Goal: Complete application form: Complete application form

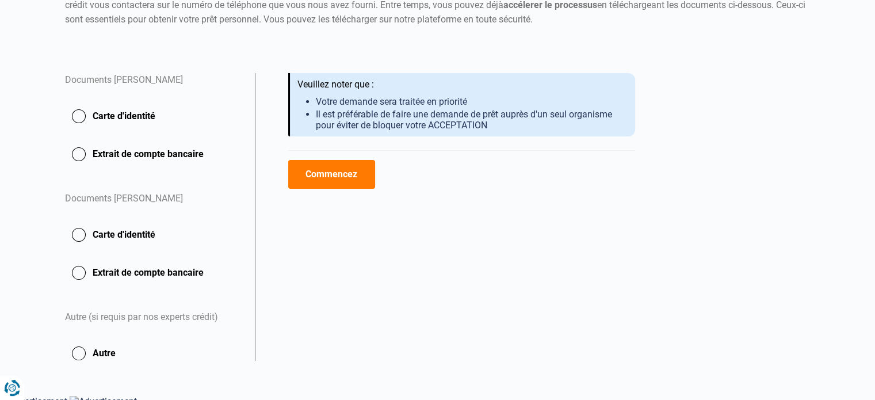
scroll to position [161, 0]
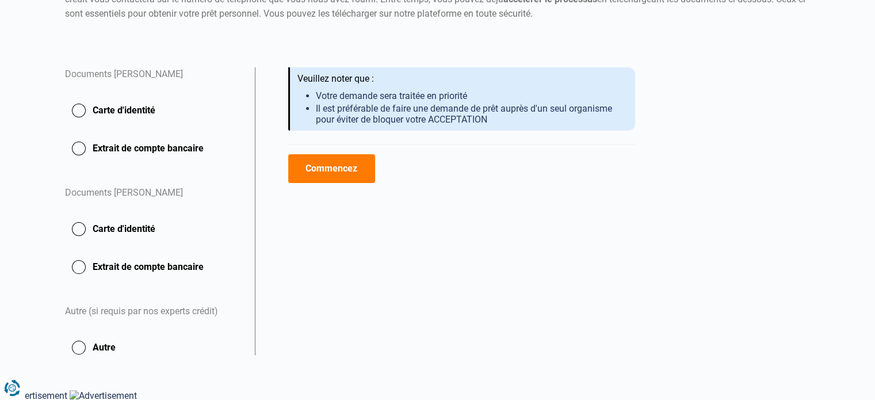
click at [81, 134] on button "Carte d'identité" at bounding box center [153, 148] width 176 height 29
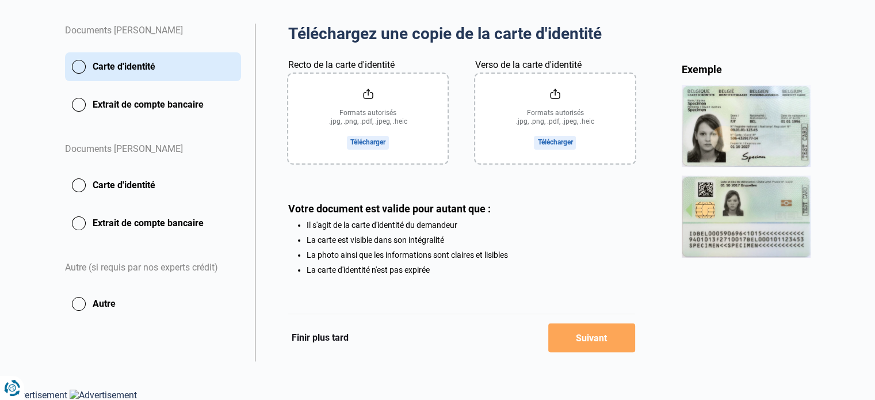
scroll to position [207, 0]
click at [365, 140] on input "Recto de la carte d'identité" at bounding box center [367, 118] width 159 height 90
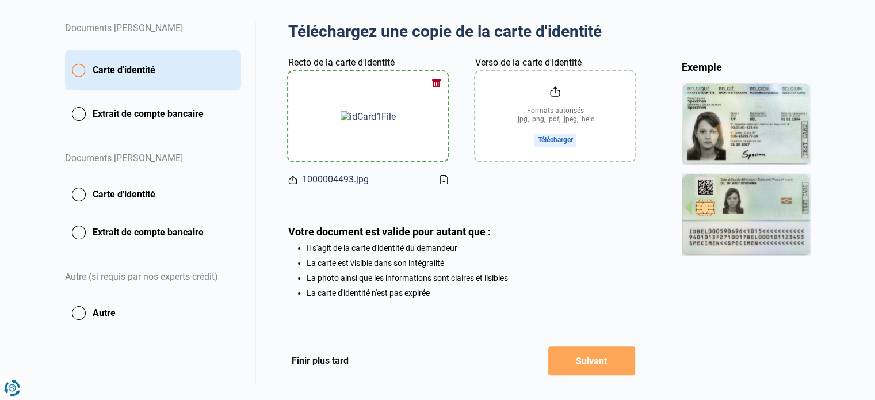
click at [548, 139] on input "Verso de la carte d'identité" at bounding box center [554, 116] width 159 height 90
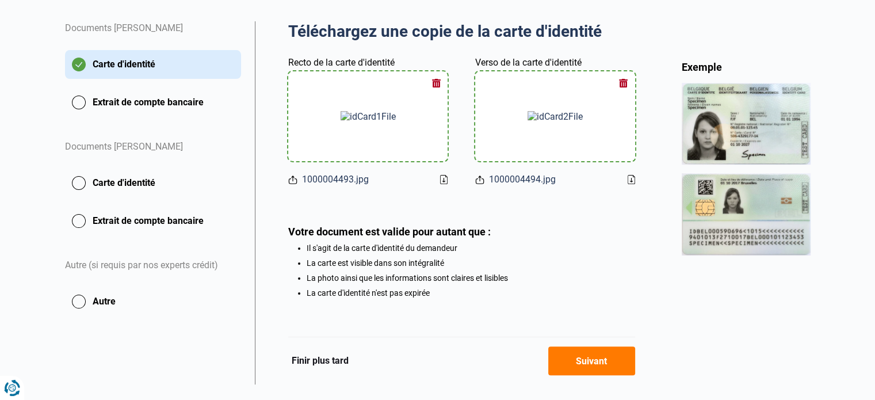
scroll to position [232, 0]
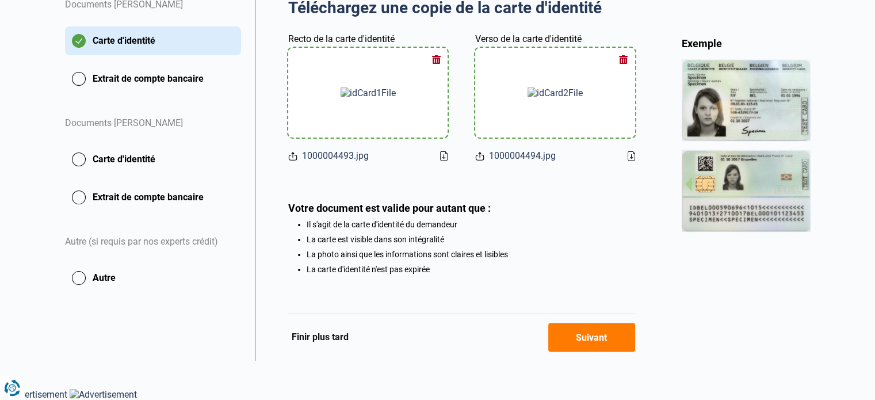
click at [165, 78] on button "Extrait de compte bancaire" at bounding box center [153, 78] width 176 height 29
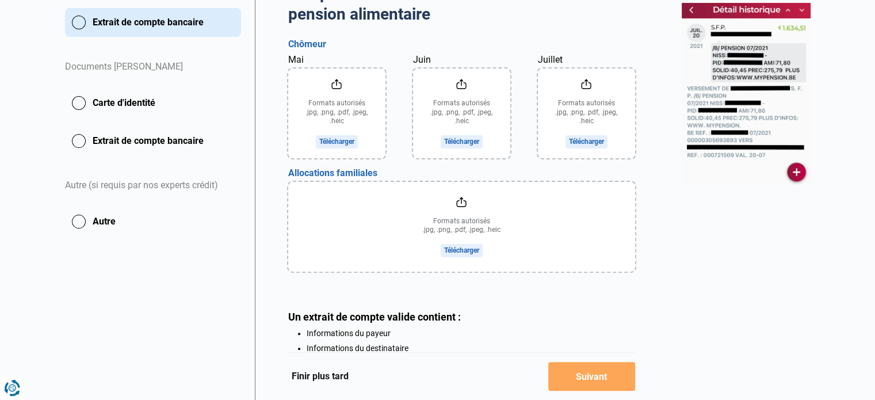
scroll to position [288, 0]
click at [454, 250] on input "file" at bounding box center [461, 226] width 347 height 90
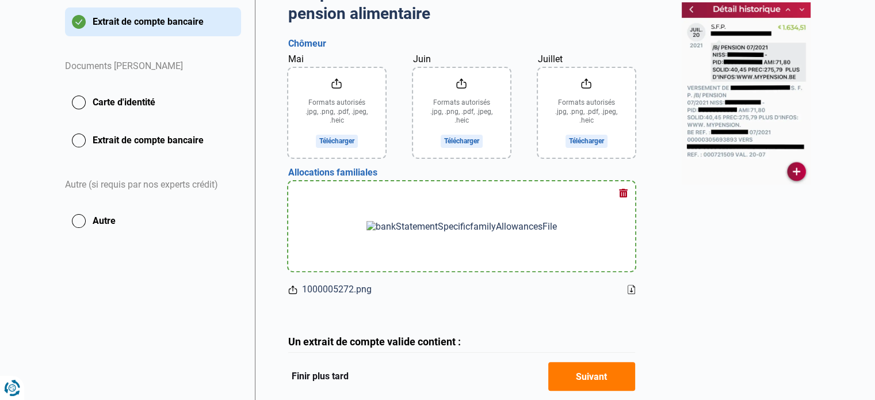
click at [574, 147] on input "Juillet" at bounding box center [586, 113] width 97 height 90
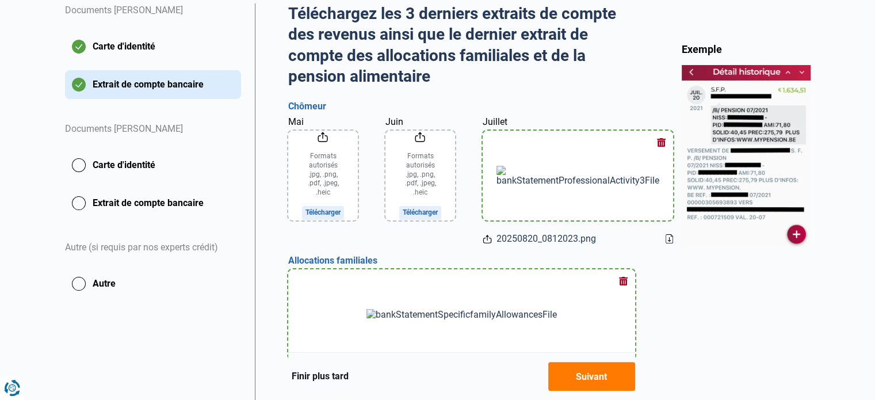
scroll to position [230, 0]
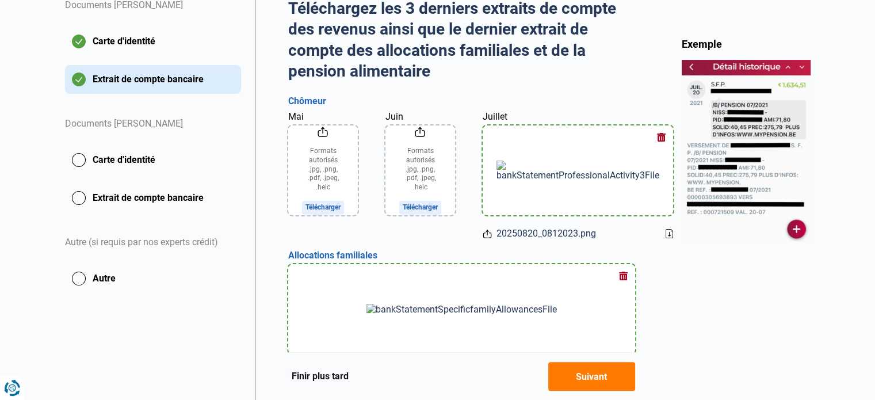
click at [453, 198] on input "Juin" at bounding box center [420, 170] width 70 height 90
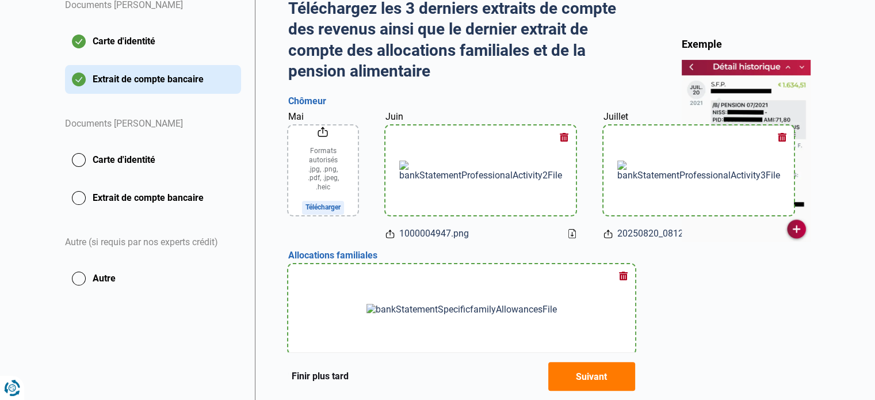
click at [338, 200] on input "Mai" at bounding box center [323, 170] width 70 height 90
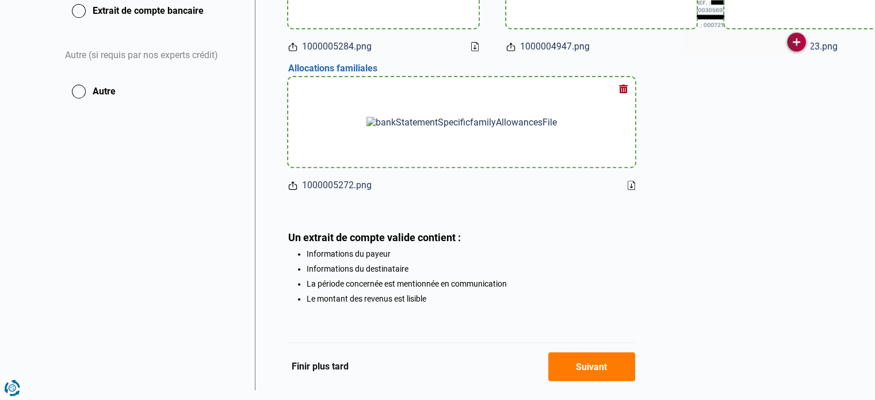
scroll to position [426, 0]
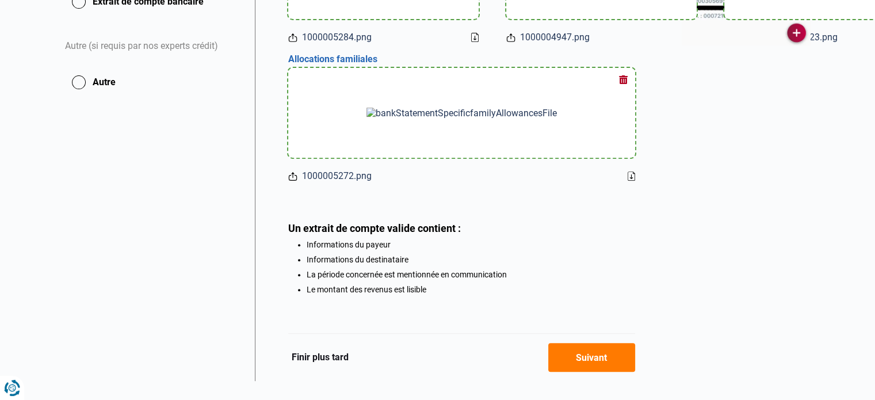
click at [582, 372] on button "Suivant" at bounding box center [591, 357] width 87 height 29
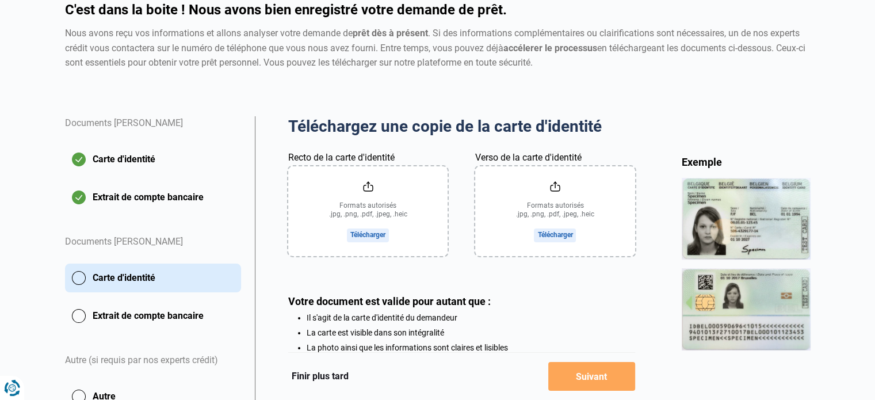
scroll to position [131, 0]
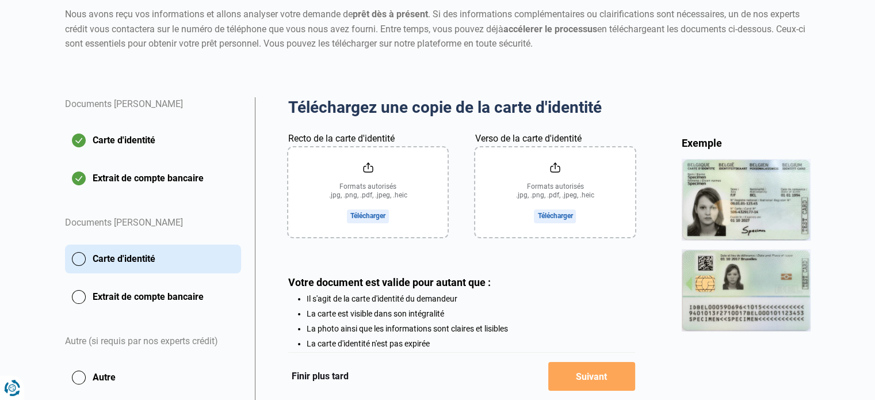
click at [361, 215] on input "Recto de la carte d'identité" at bounding box center [367, 192] width 159 height 90
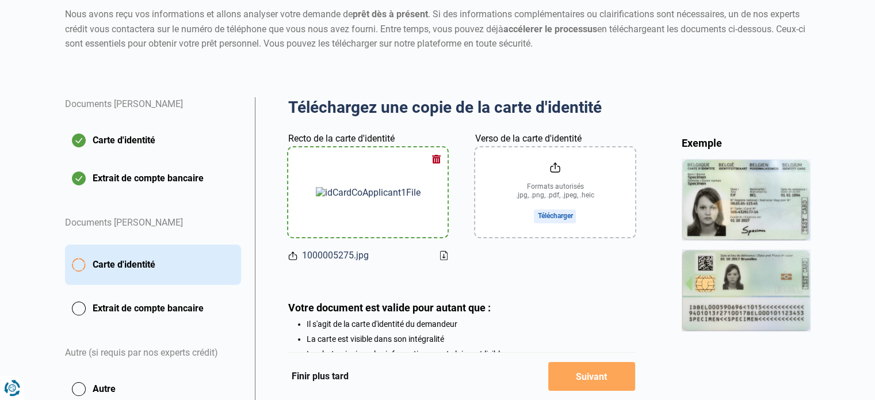
click at [548, 211] on input "Verso de la carte d'identité" at bounding box center [554, 192] width 159 height 90
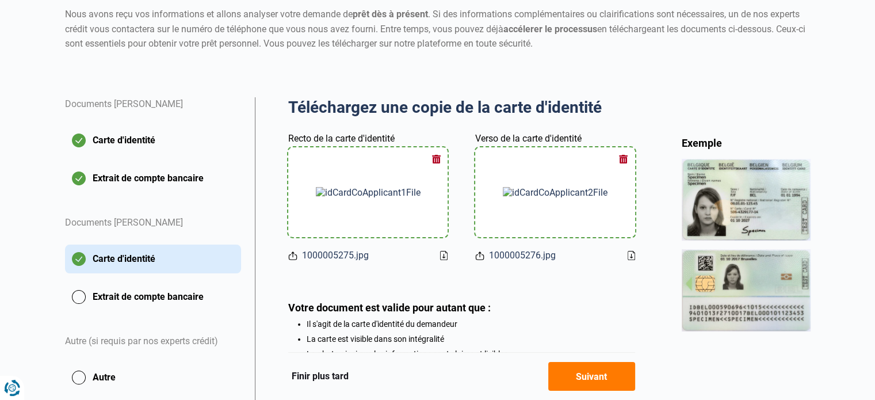
click at [596, 375] on button "Suivant" at bounding box center [591, 376] width 87 height 29
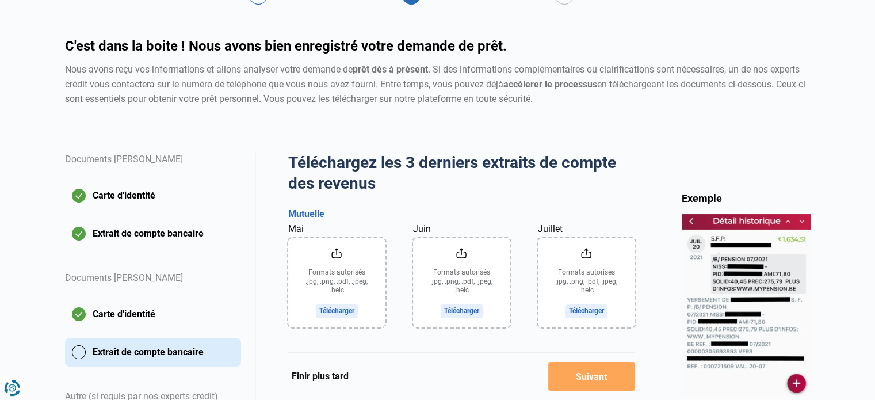
scroll to position [112, 0]
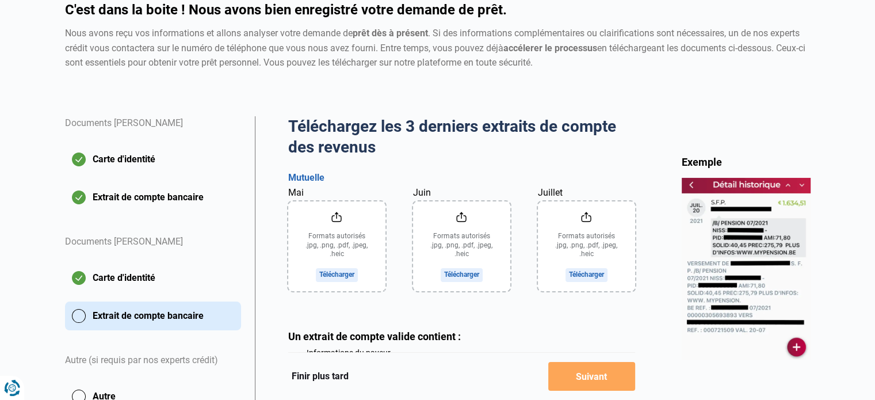
click at [343, 276] on input "Mai" at bounding box center [336, 246] width 97 height 90
click at [347, 273] on input "Mai" at bounding box center [336, 246] width 97 height 90
click at [428, 296] on div "Téléchargez les 3 derniers extraits de compte des revenus Aperçu des documents …" at bounding box center [461, 259] width 347 height 287
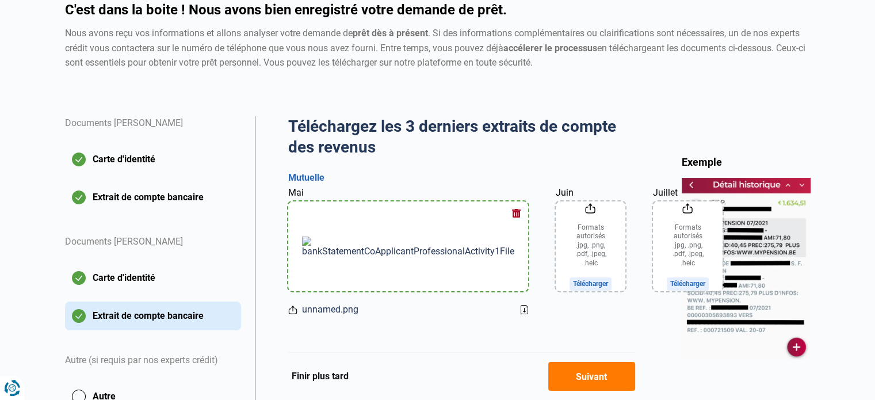
click at [556, 275] on input "Juin" at bounding box center [591, 246] width 70 height 90
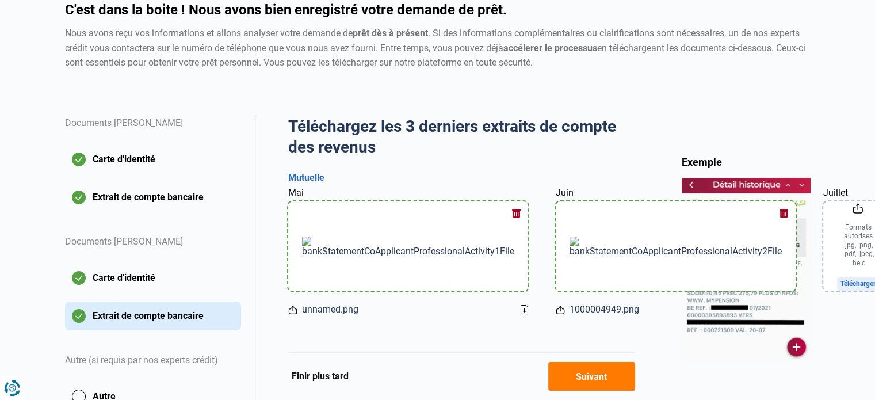
click at [823, 274] on input "Juillet" at bounding box center [858, 246] width 70 height 90
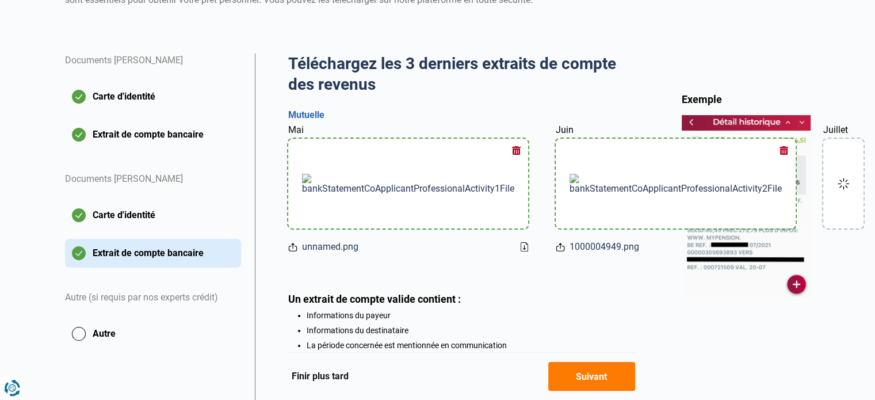
scroll to position [175, 0]
click at [596, 371] on button "Suivant" at bounding box center [591, 376] width 87 height 29
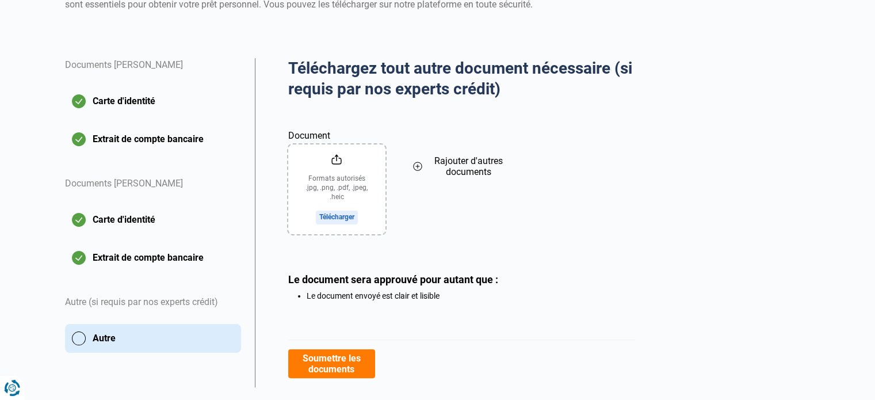
scroll to position [171, 0]
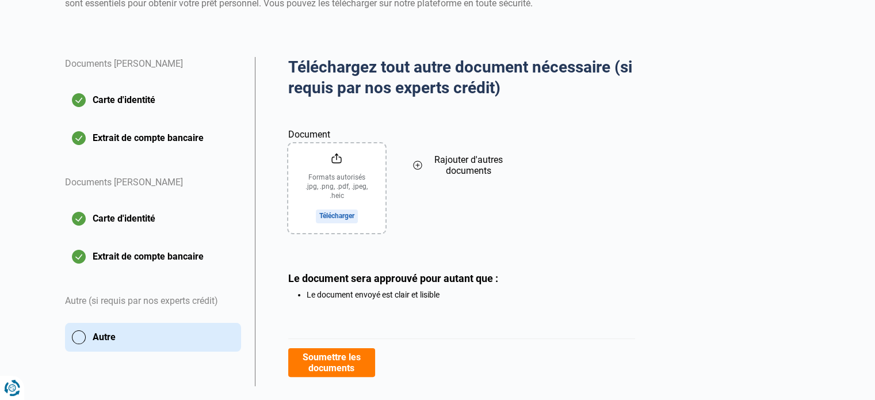
click at [333, 365] on button "Soumettre les documents" at bounding box center [331, 362] width 87 height 29
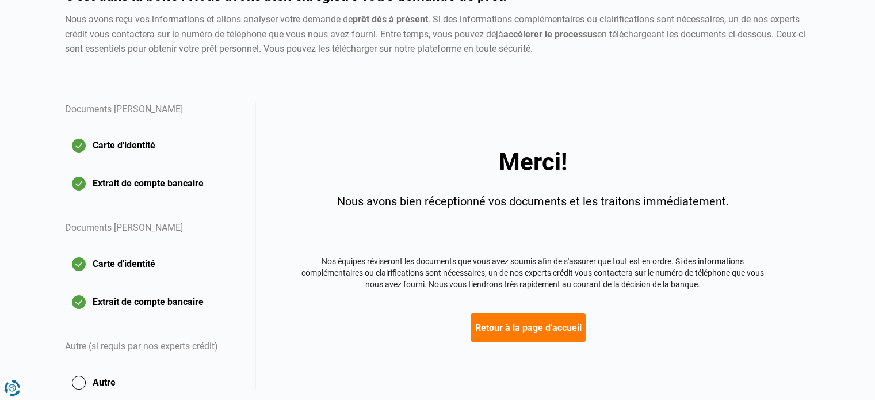
scroll to position [127, 0]
click at [562, 329] on button "Retour à la page d'accueil" at bounding box center [528, 326] width 115 height 29
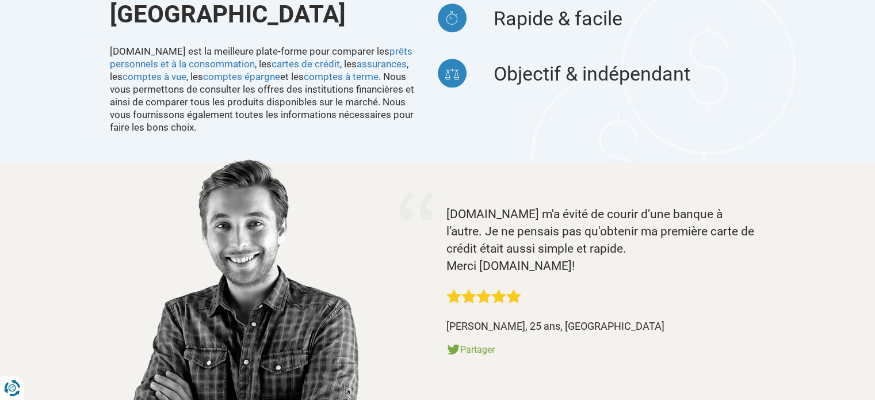
scroll to position [1174, 0]
